Goal: Transaction & Acquisition: Download file/media

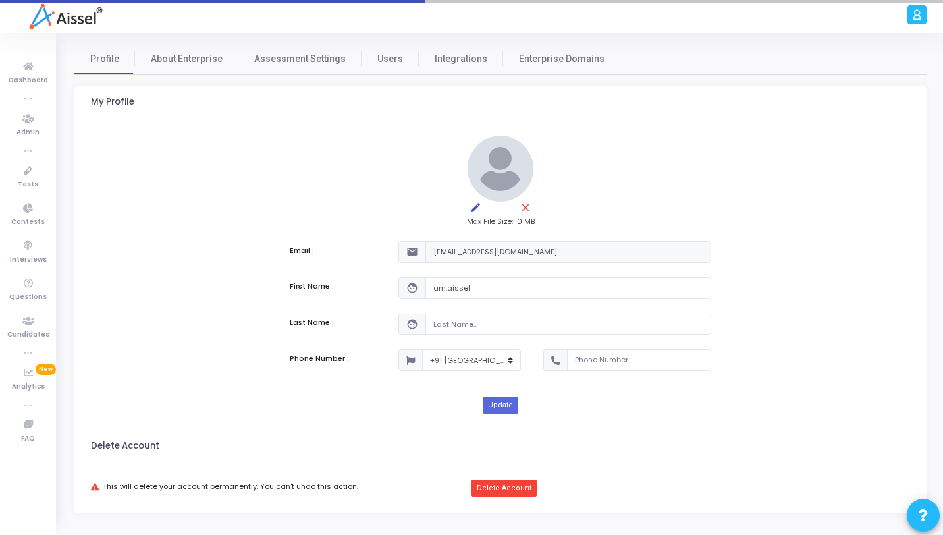
select select "91"
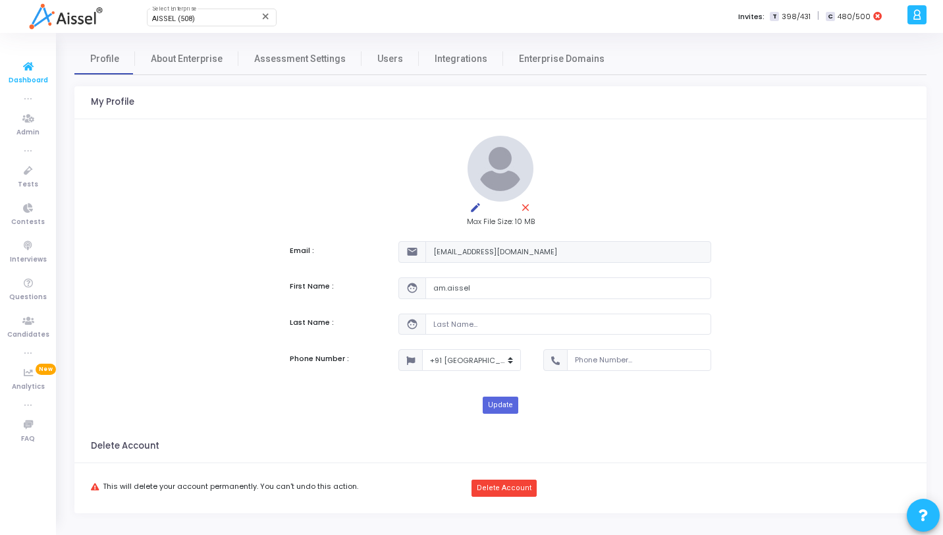
click at [36, 82] on span "Dashboard" at bounding box center [29, 80] width 40 height 11
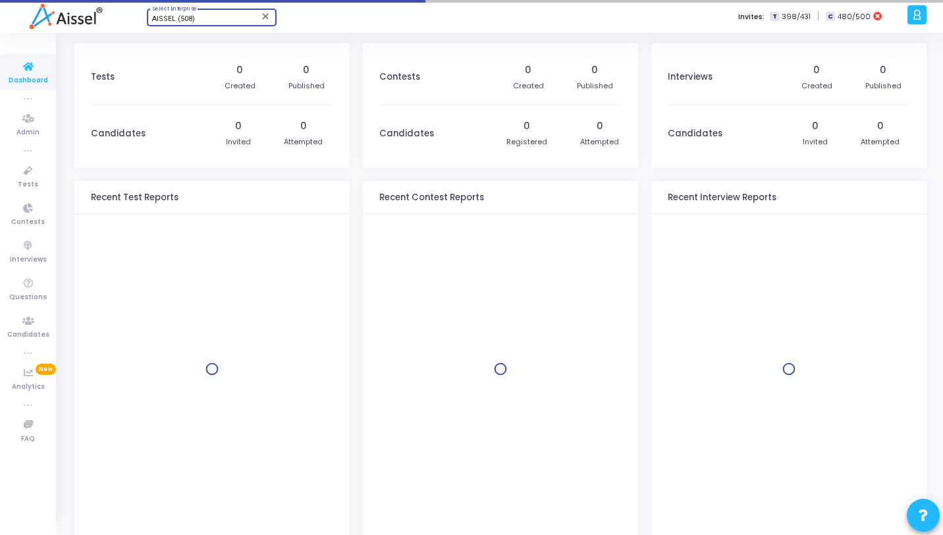
click at [163, 22] on span "AISSEL (508)" at bounding box center [173, 18] width 43 height 9
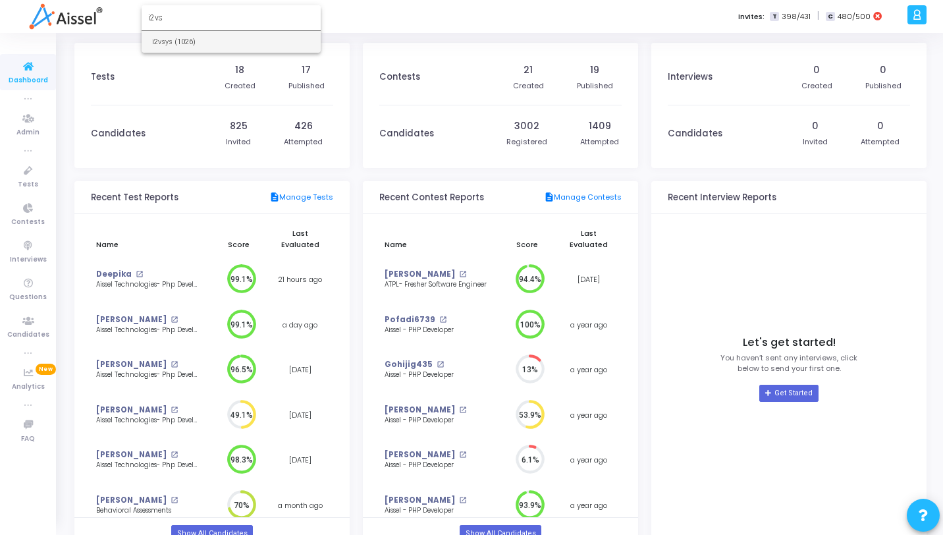
type input "i2vs"
click at [169, 50] on span "i2vsys (1026)" at bounding box center [231, 42] width 158 height 22
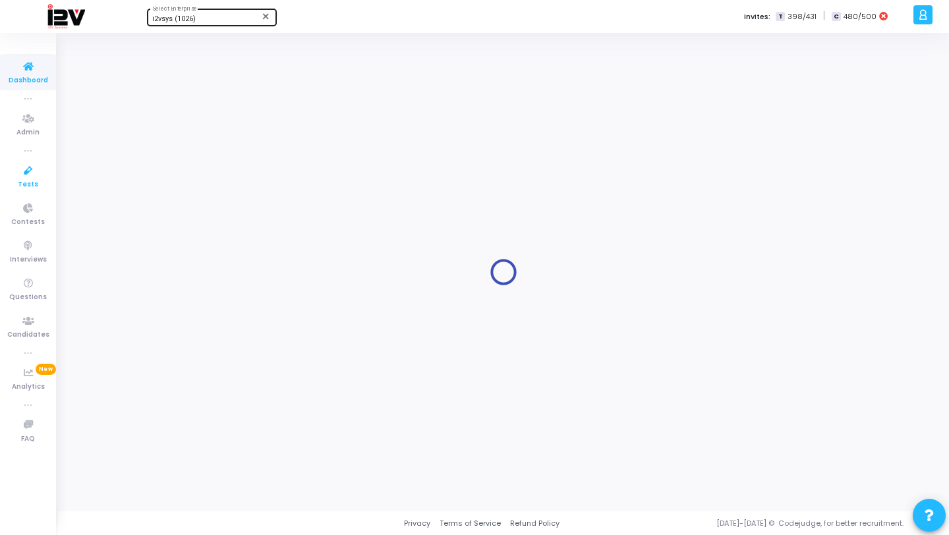
click at [41, 169] on icon at bounding box center [28, 171] width 28 height 16
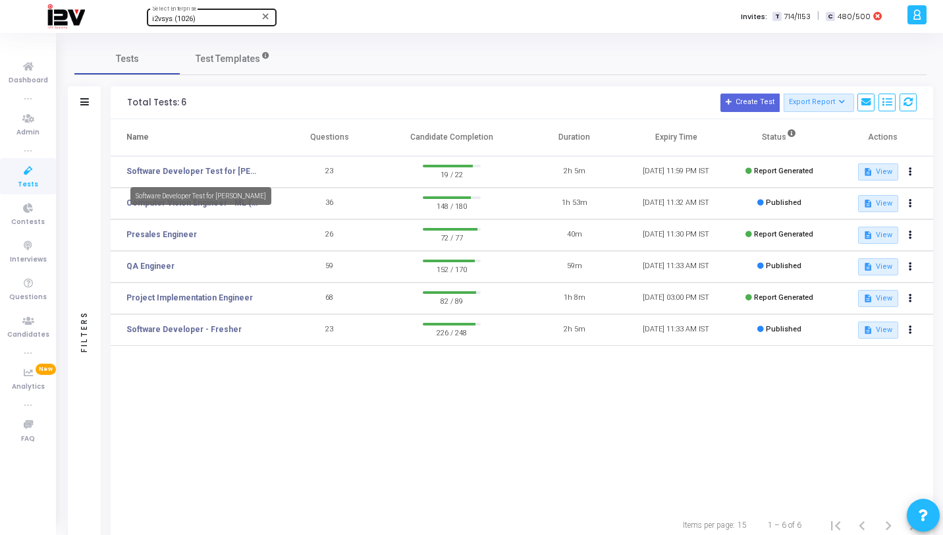
click at [162, 170] on link "Software Developer Test for [PERSON_NAME]" at bounding box center [193, 171] width 132 height 12
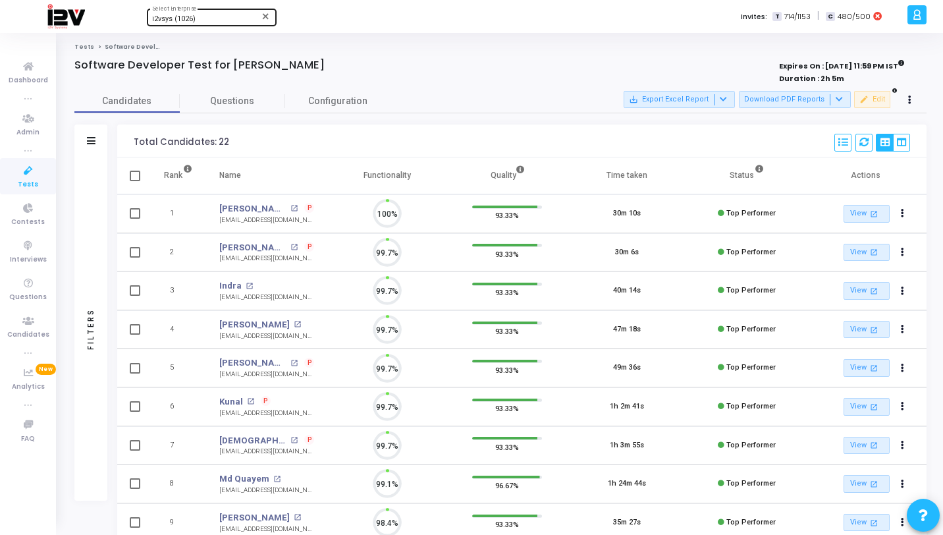
scroll to position [28, 34]
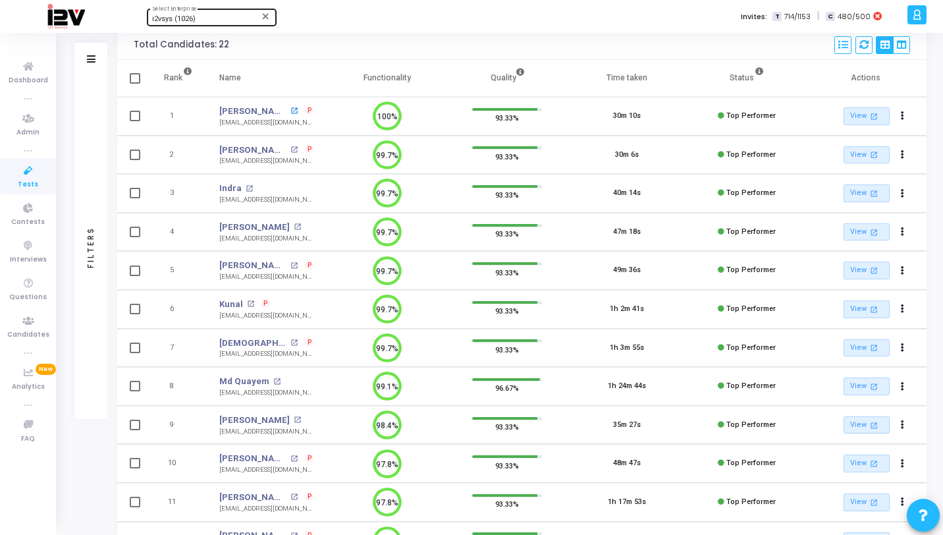
click at [291, 109] on mat-icon "open_in_new" at bounding box center [294, 110] width 7 height 7
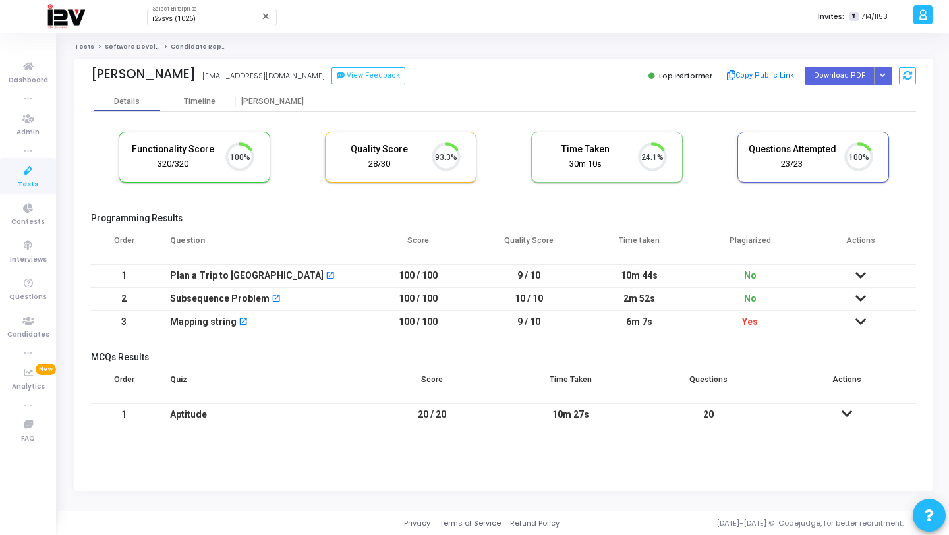
scroll to position [28, 34]
click at [823, 80] on button "Download PDF" at bounding box center [839, 76] width 70 height 18
